Goal: Information Seeking & Learning: Find specific fact

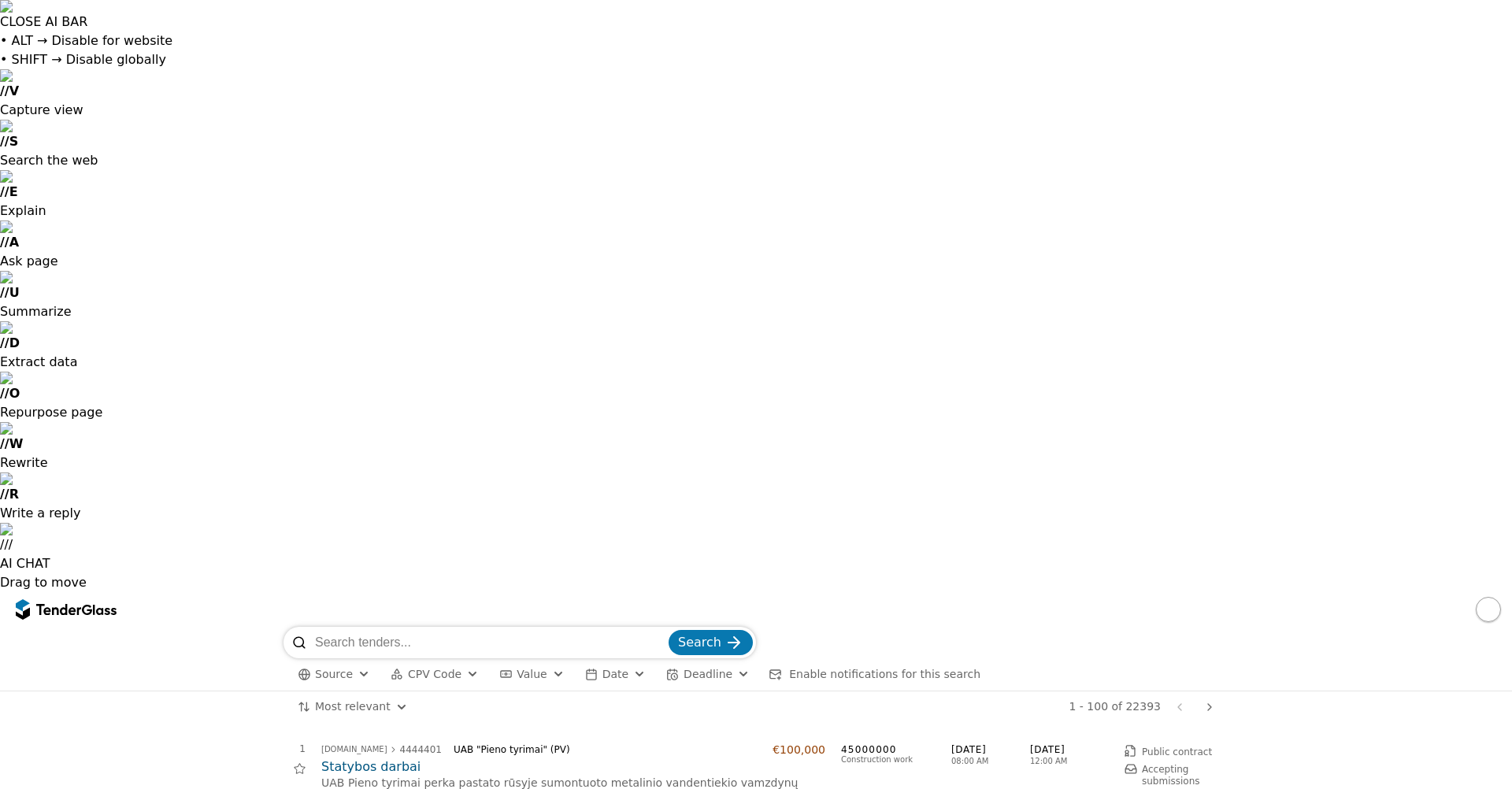
click at [429, 668] on span "CPV Code" at bounding box center [434, 674] width 53 height 13
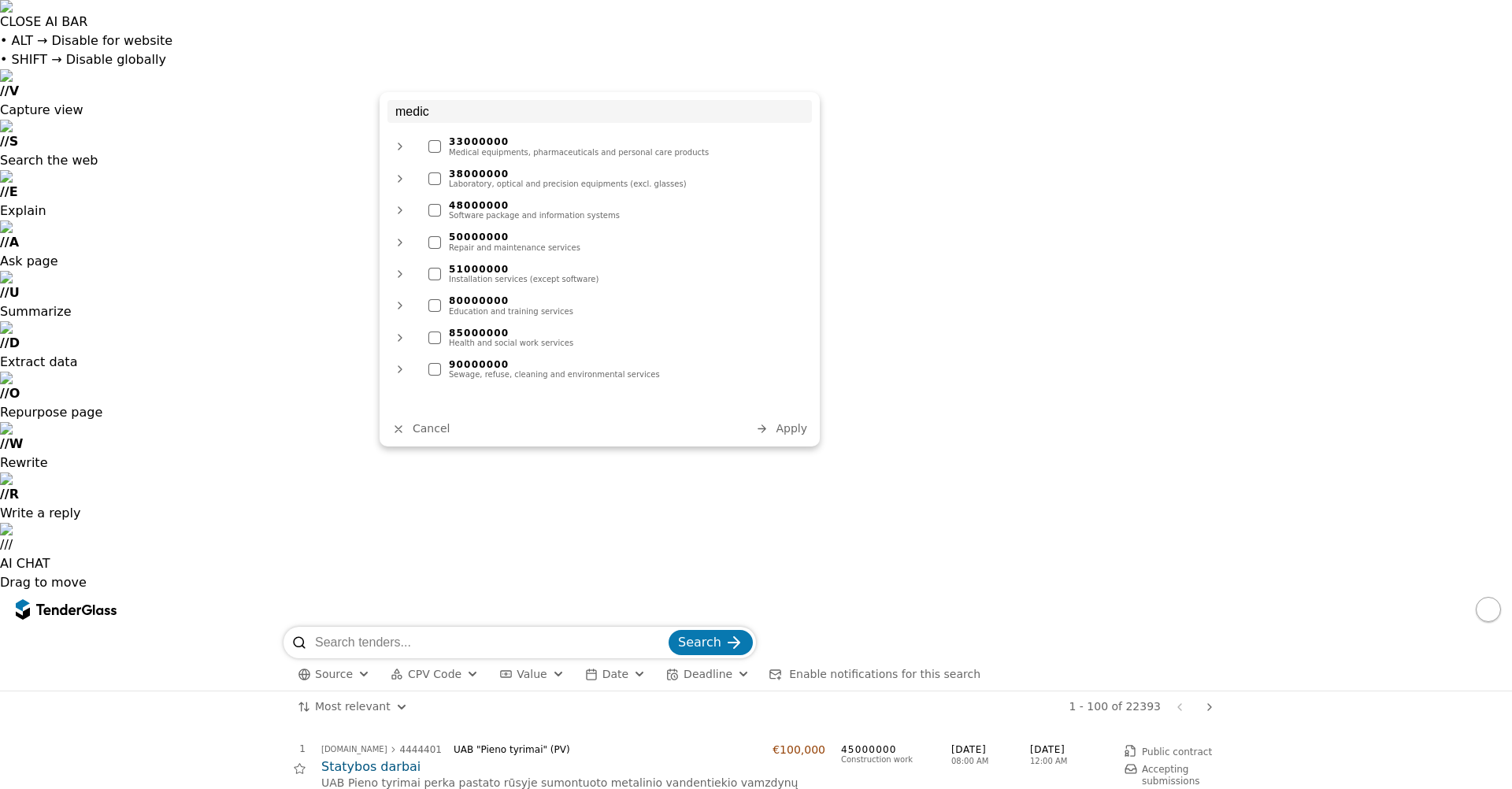
type input "medic"
click at [432, 150] on div at bounding box center [435, 146] width 13 height 13
click at [436, 177] on div at bounding box center [435, 179] width 13 height 13
click at [777, 431] on button "Apply" at bounding box center [781, 428] width 61 height 20
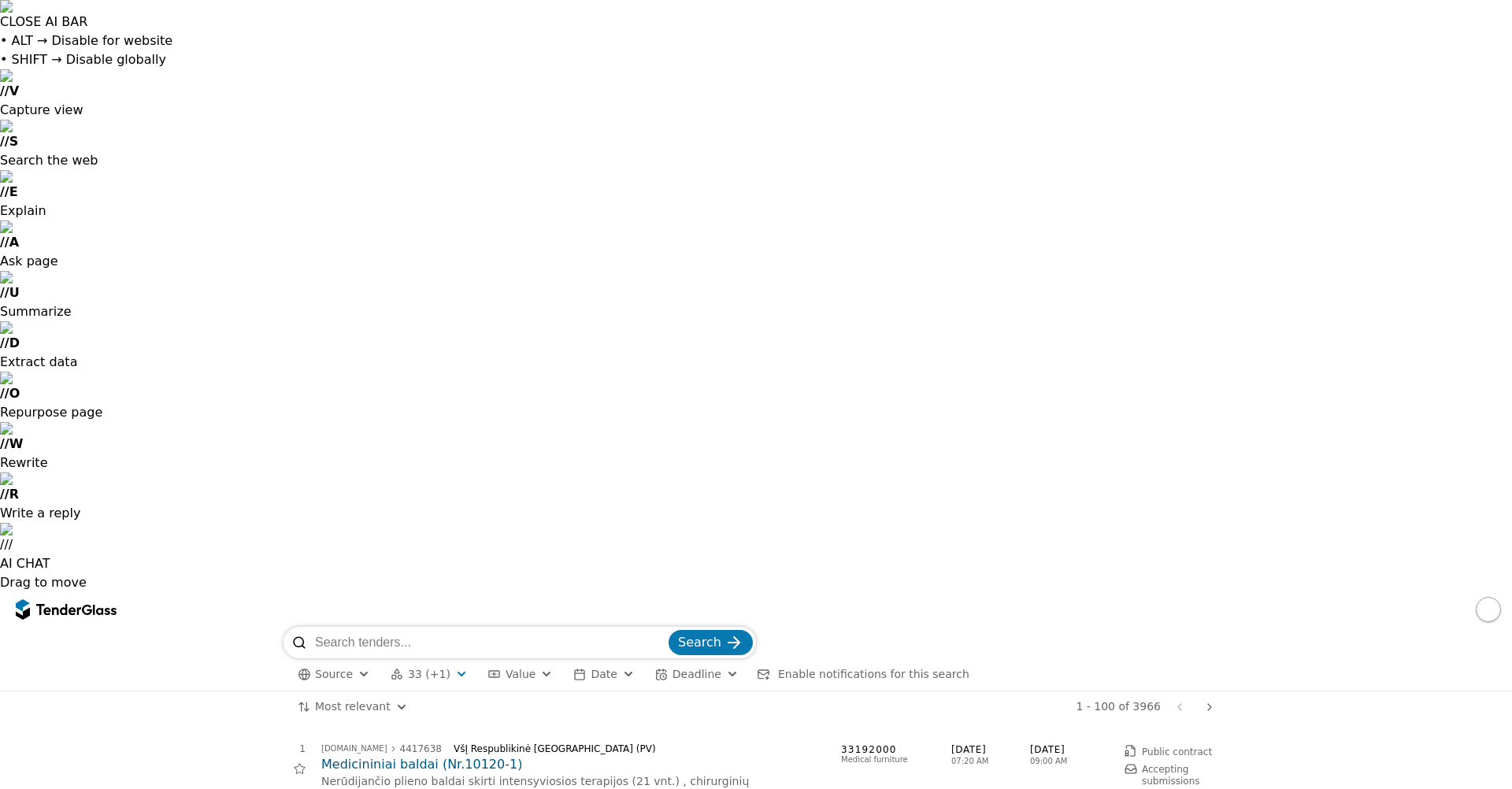
click at [450, 647] on div "button" at bounding box center [461, 673] width 57 height 53
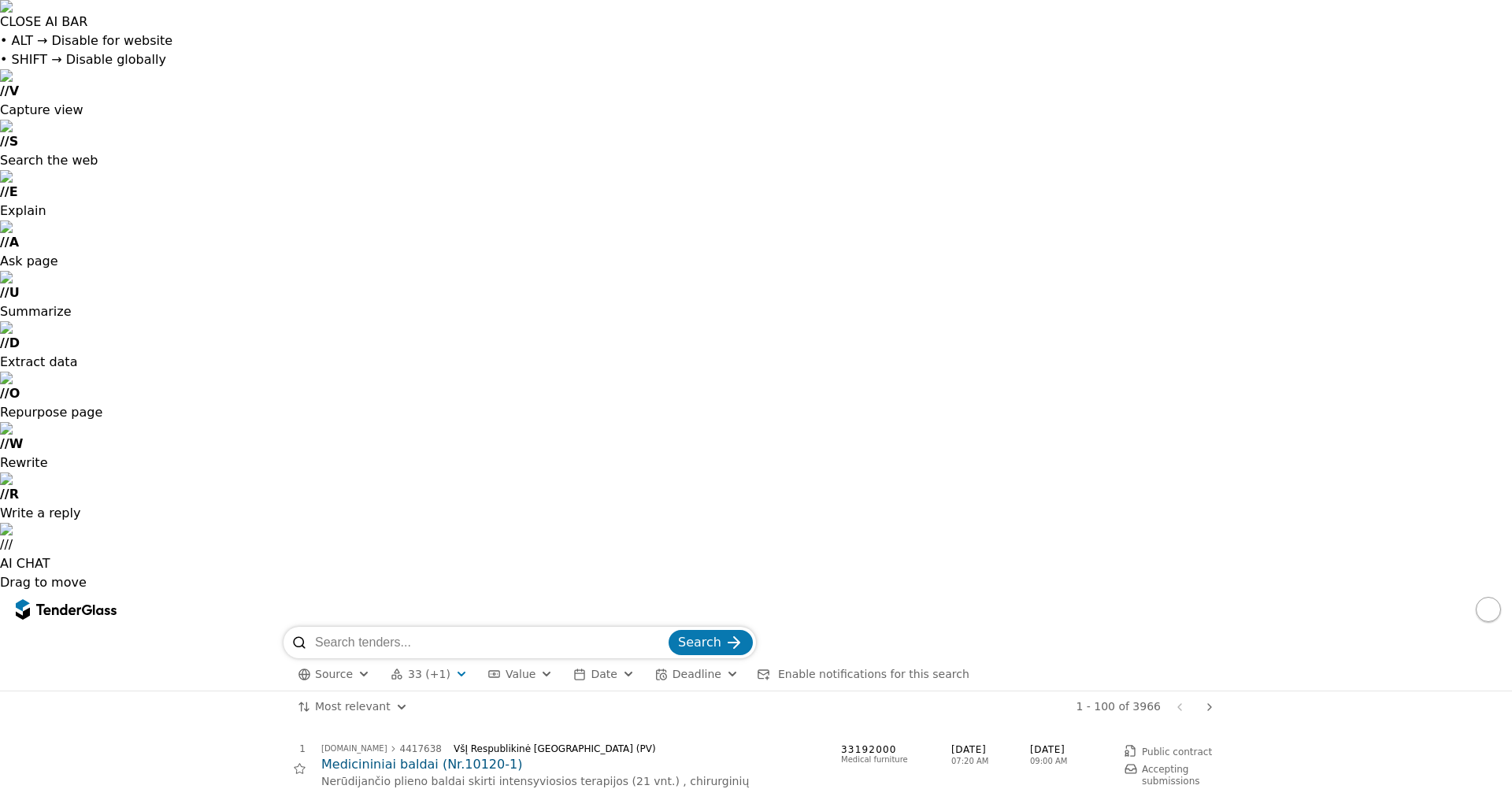
click at [292, 751] on div at bounding box center [298, 768] width 35 height 35
click at [345, 668] on span "Source" at bounding box center [333, 674] width 38 height 13
click at [1491, 596] on button "button" at bounding box center [1488, 609] width 25 height 25
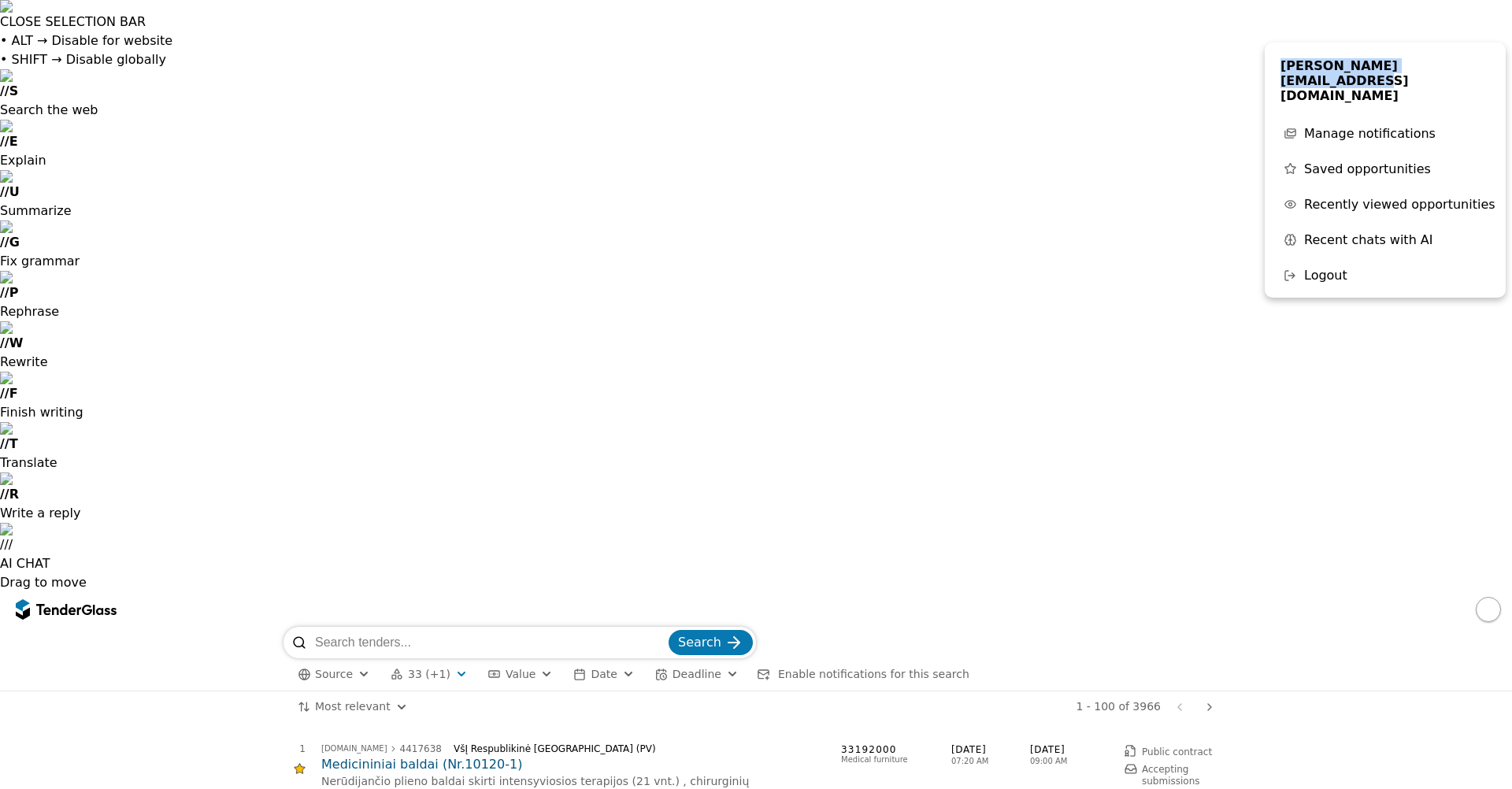
drag, startPoint x: 1444, startPoint y: 64, endPoint x: 1279, endPoint y: 70, distance: 165.1
click at [1279, 70] on div "[PERSON_NAME][EMAIL_ADDRESS][DOMAIN_NAME]" at bounding box center [1385, 81] width 225 height 61
copy span "[PERSON_NAME][EMAIL_ADDRESS][DOMAIN_NAME]"
